Goal: Task Accomplishment & Management: Use online tool/utility

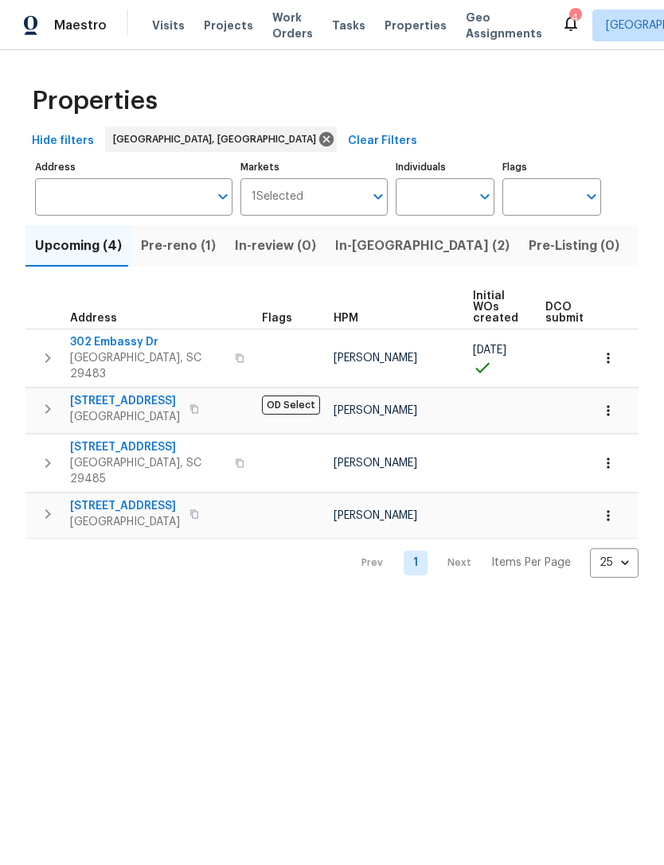
click at [159, 21] on span "Visits" at bounding box center [168, 26] width 33 height 16
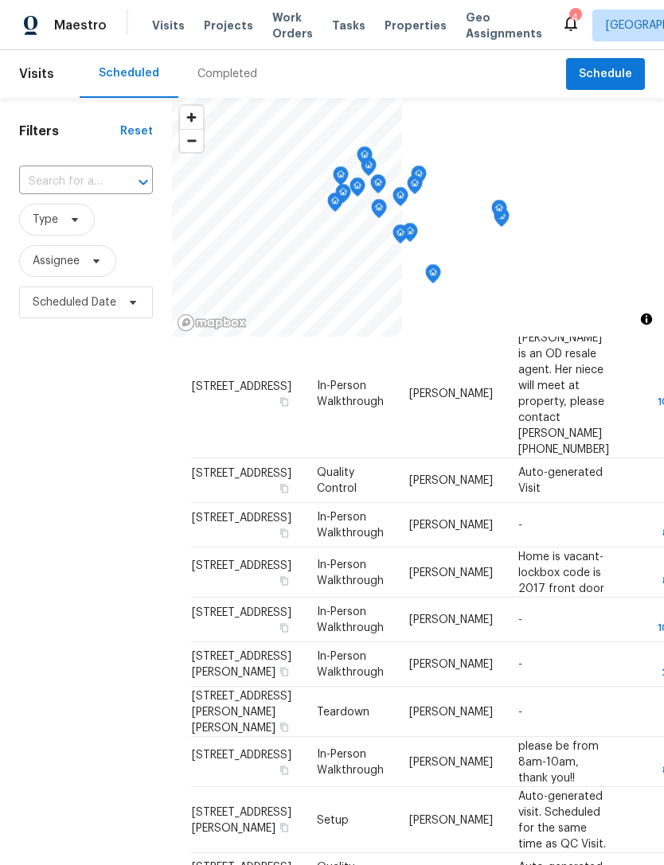
scroll to position [670, 0]
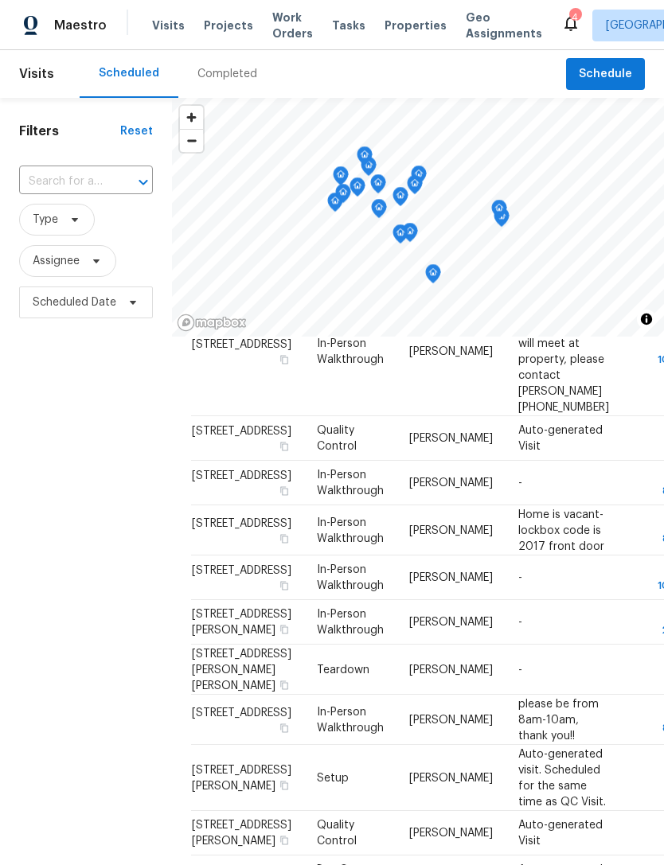
click at [569, 20] on div "4" at bounding box center [574, 18] width 11 height 16
click at [561, 22] on icon at bounding box center [570, 23] width 19 height 19
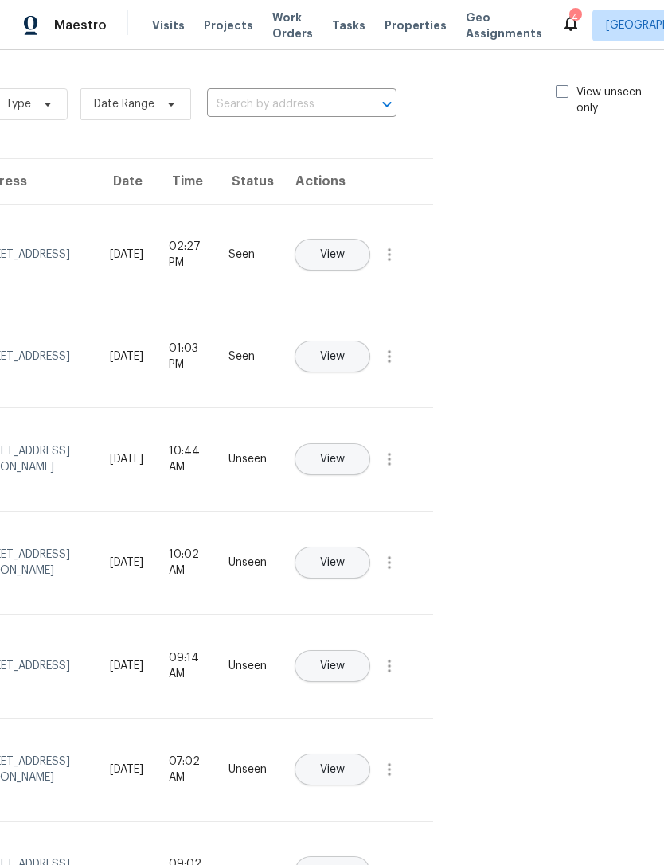
scroll to position [0, 179]
click at [559, 95] on span at bounding box center [562, 91] width 13 height 13
click at [559, 95] on input "View unseen only" at bounding box center [561, 89] width 10 height 10
checkbox input "true"
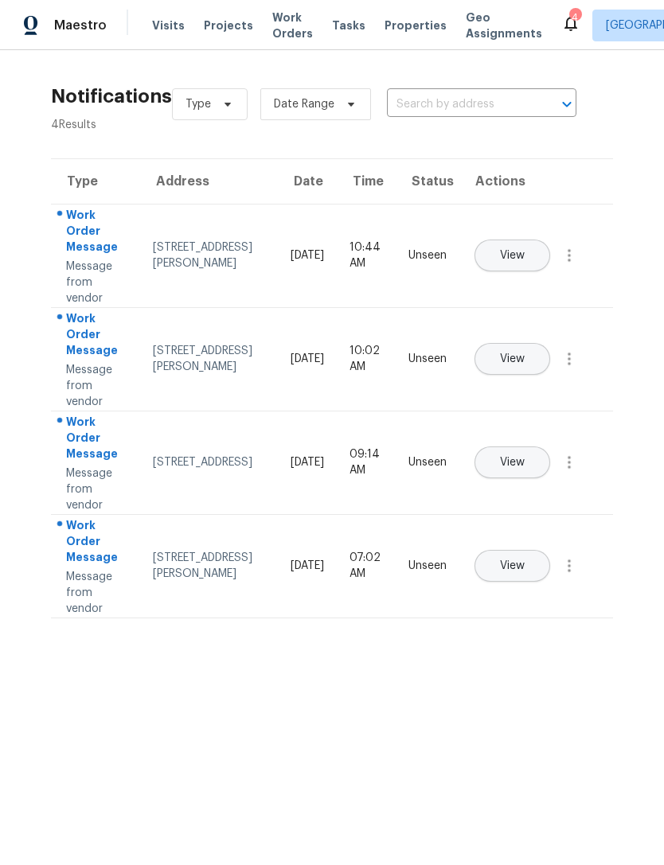
scroll to position [0, 0]
click at [525, 250] on span "View" at bounding box center [512, 256] width 25 height 12
